Goal: Information Seeking & Learning: Compare options

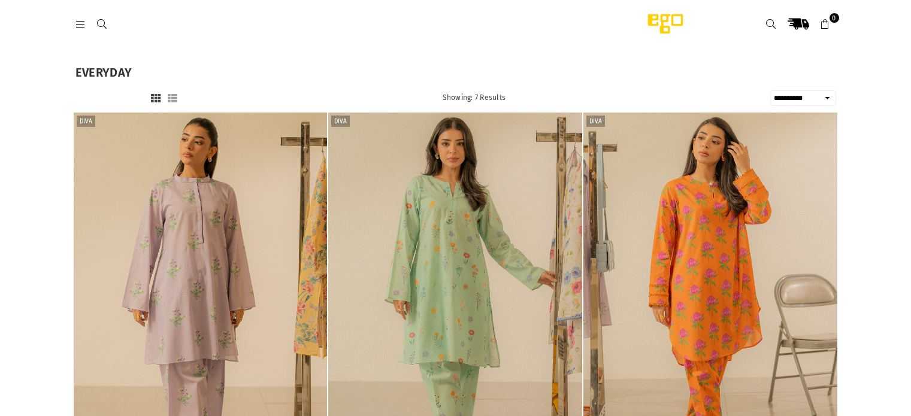
select select "**********"
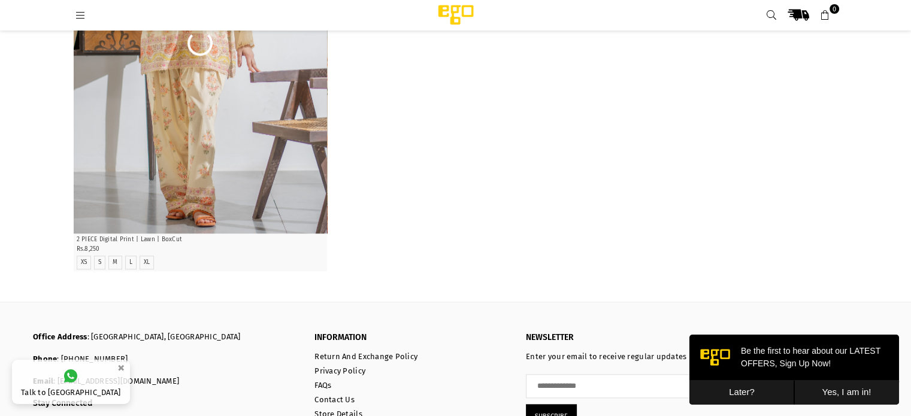
scroll to position [1070, 0]
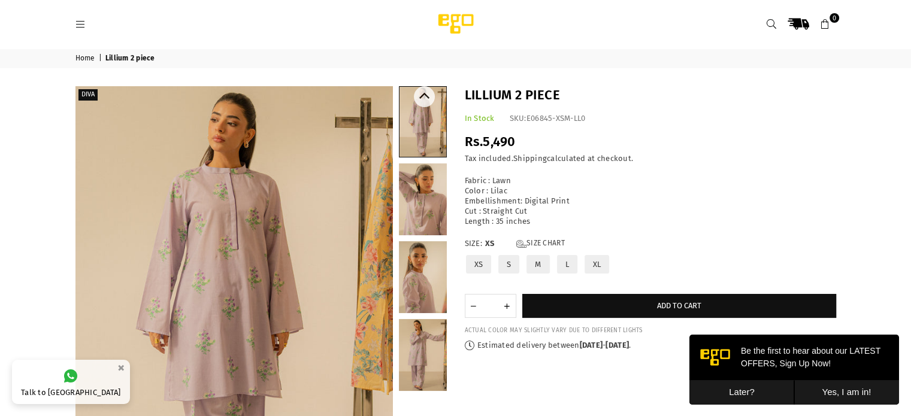
click at [428, 340] on link at bounding box center [423, 355] width 48 height 72
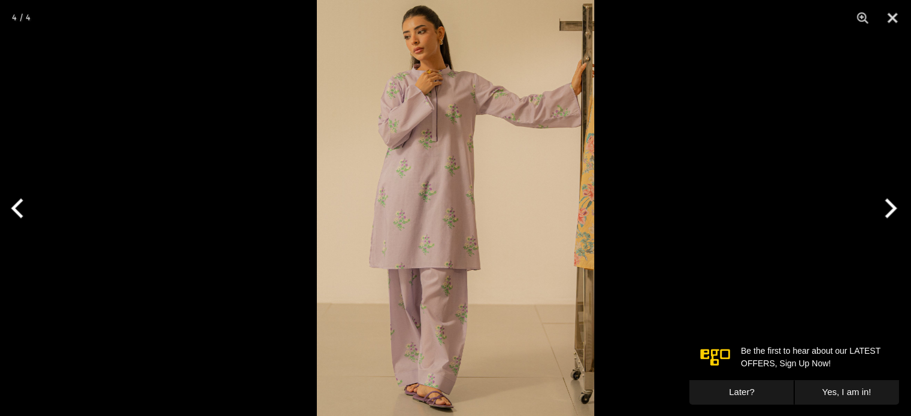
click at [459, 203] on img at bounding box center [455, 208] width 277 height 416
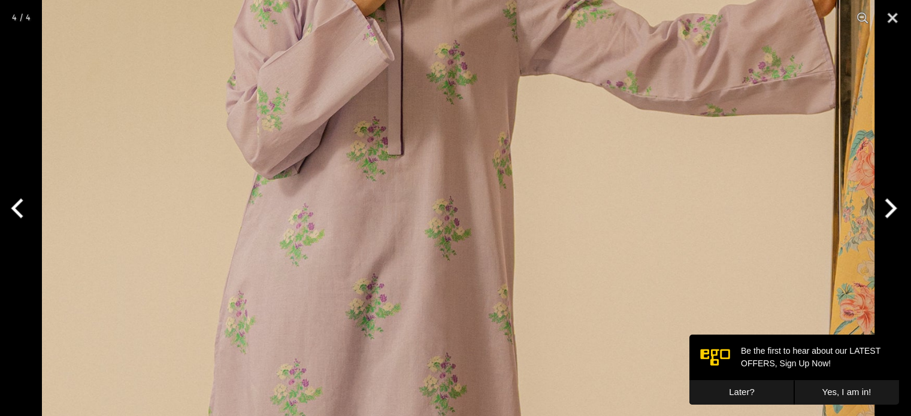
click at [450, 320] on img at bounding box center [458, 355] width 833 height 1249
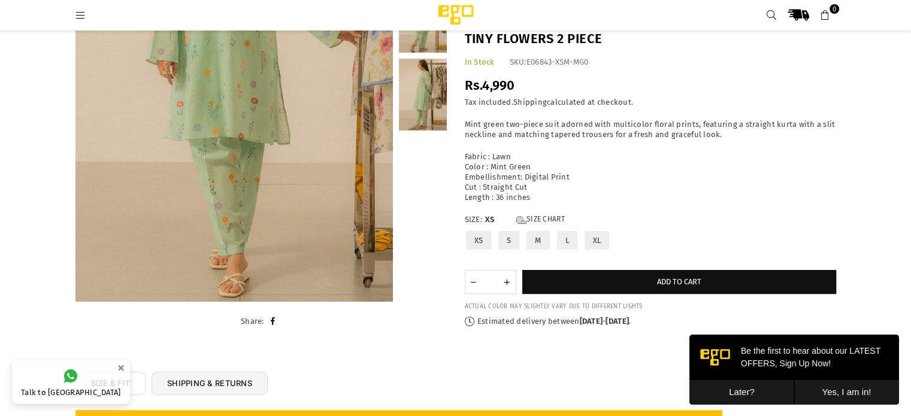
scroll to position [230, 0]
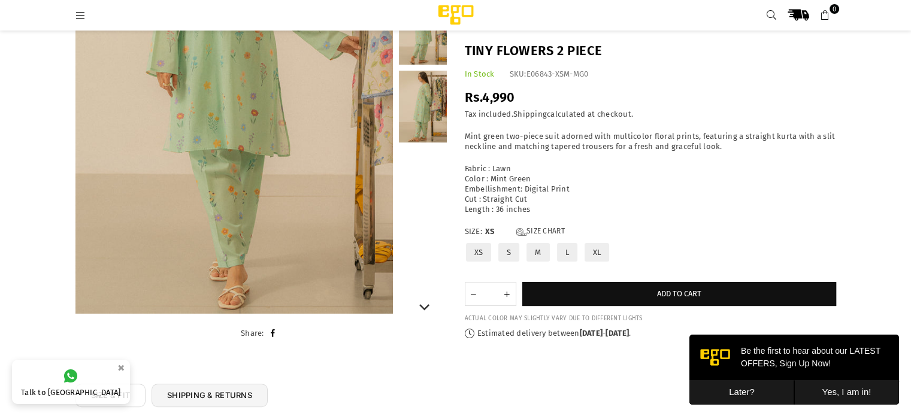
click at [424, 124] on link at bounding box center [423, 107] width 48 height 72
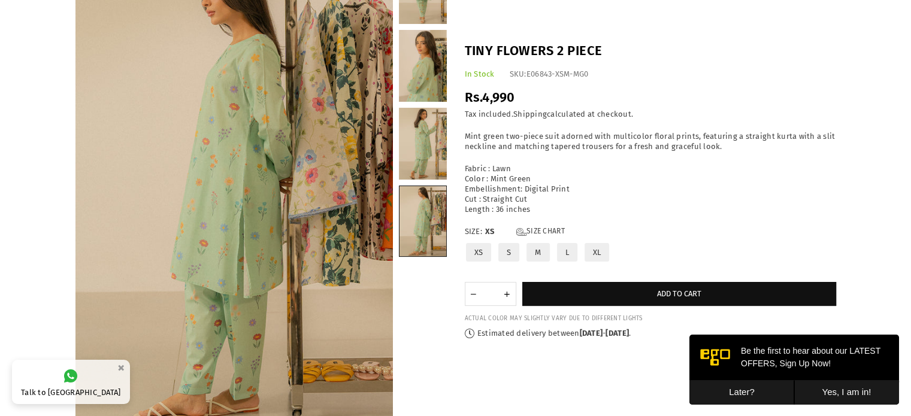
scroll to position [30, 0]
